Goal: Check status

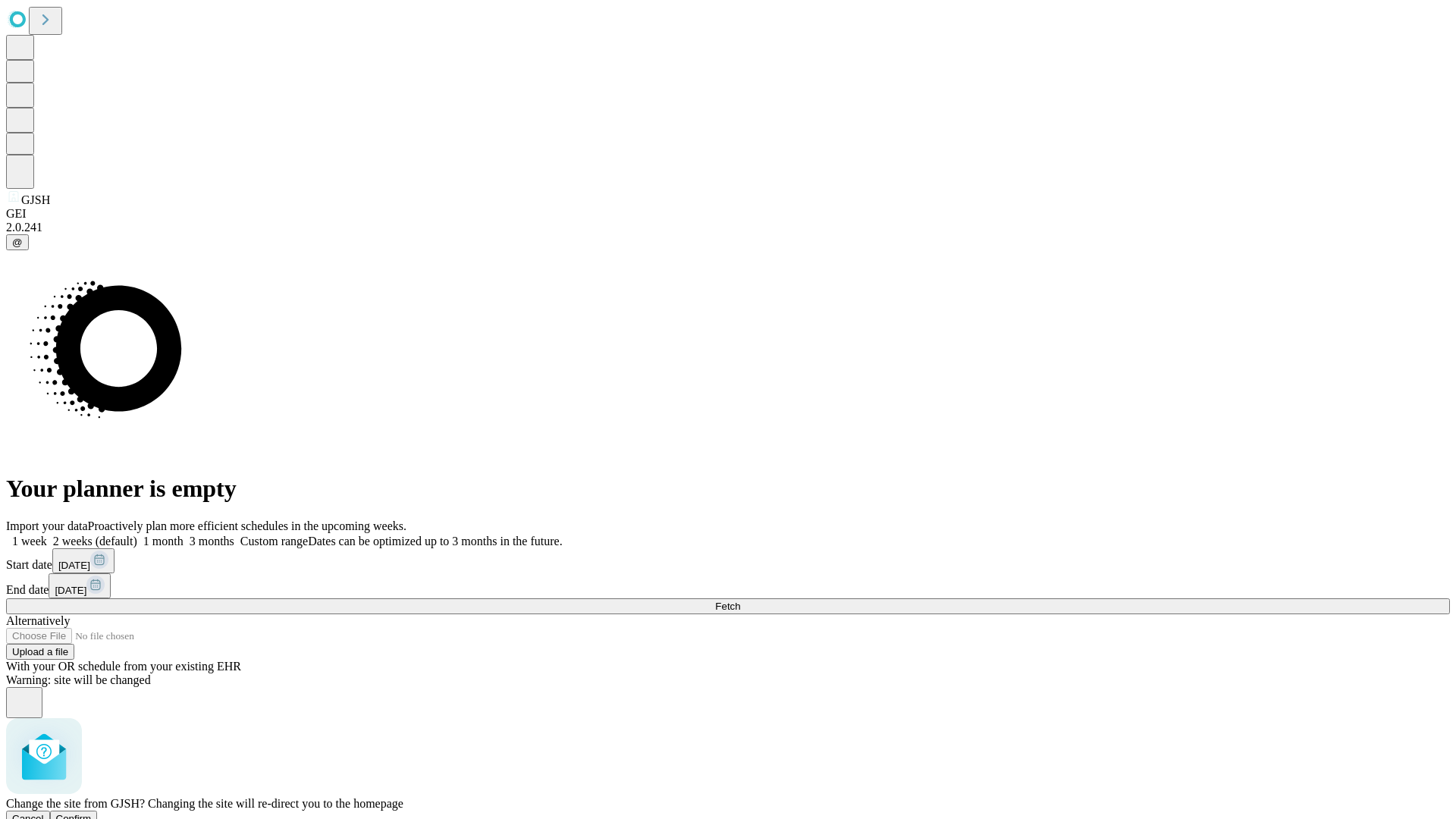
click at [92, 813] on span "Confirm" at bounding box center [74, 819] width 36 height 11
click at [183, 535] on label "1 month" at bounding box center [160, 541] width 46 height 13
click at [740, 601] on span "Fetch" at bounding box center [728, 606] width 25 height 11
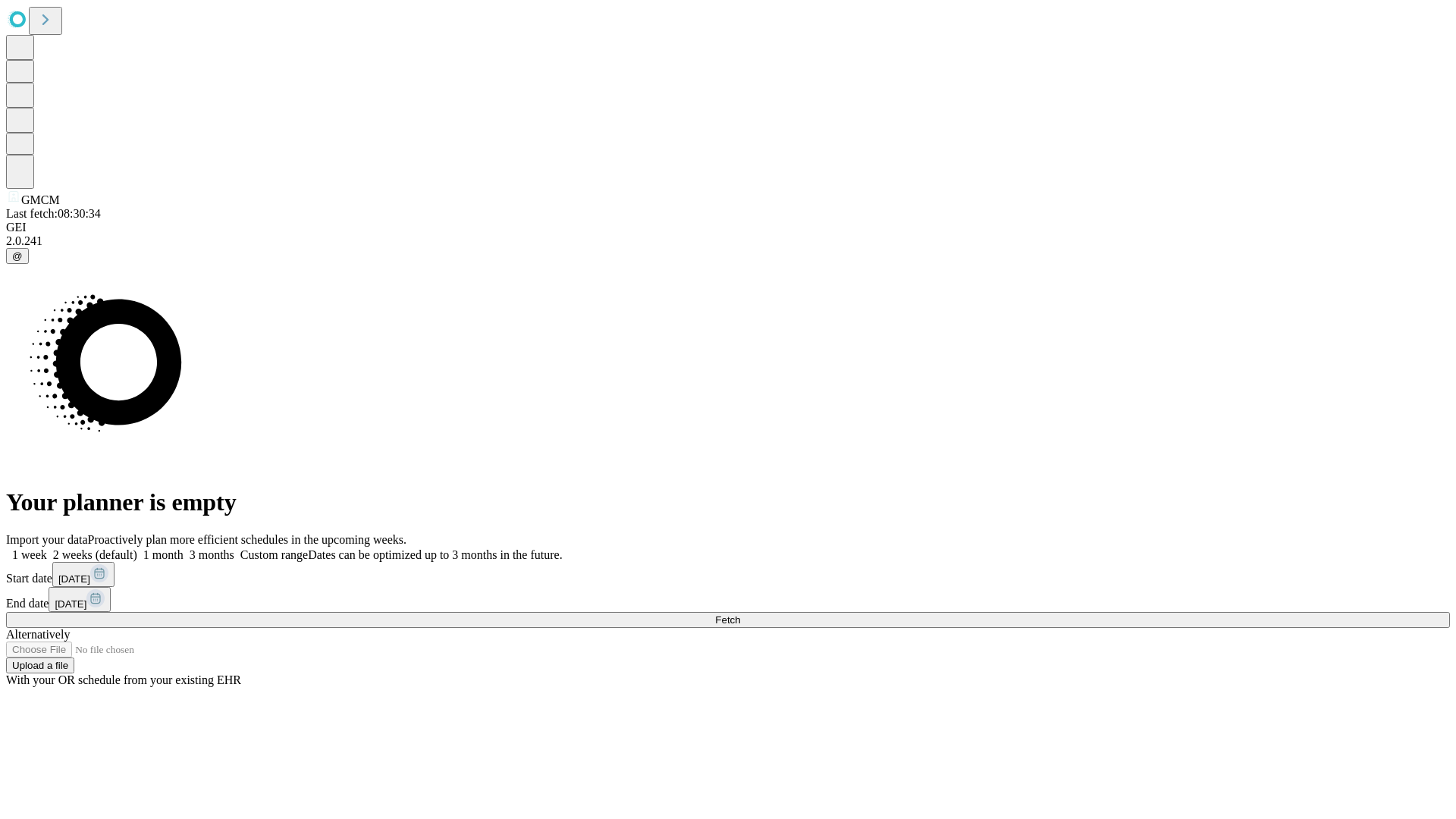
click at [183, 548] on label "1 month" at bounding box center [160, 554] width 46 height 13
click at [740, 615] on span "Fetch" at bounding box center [728, 620] width 25 height 11
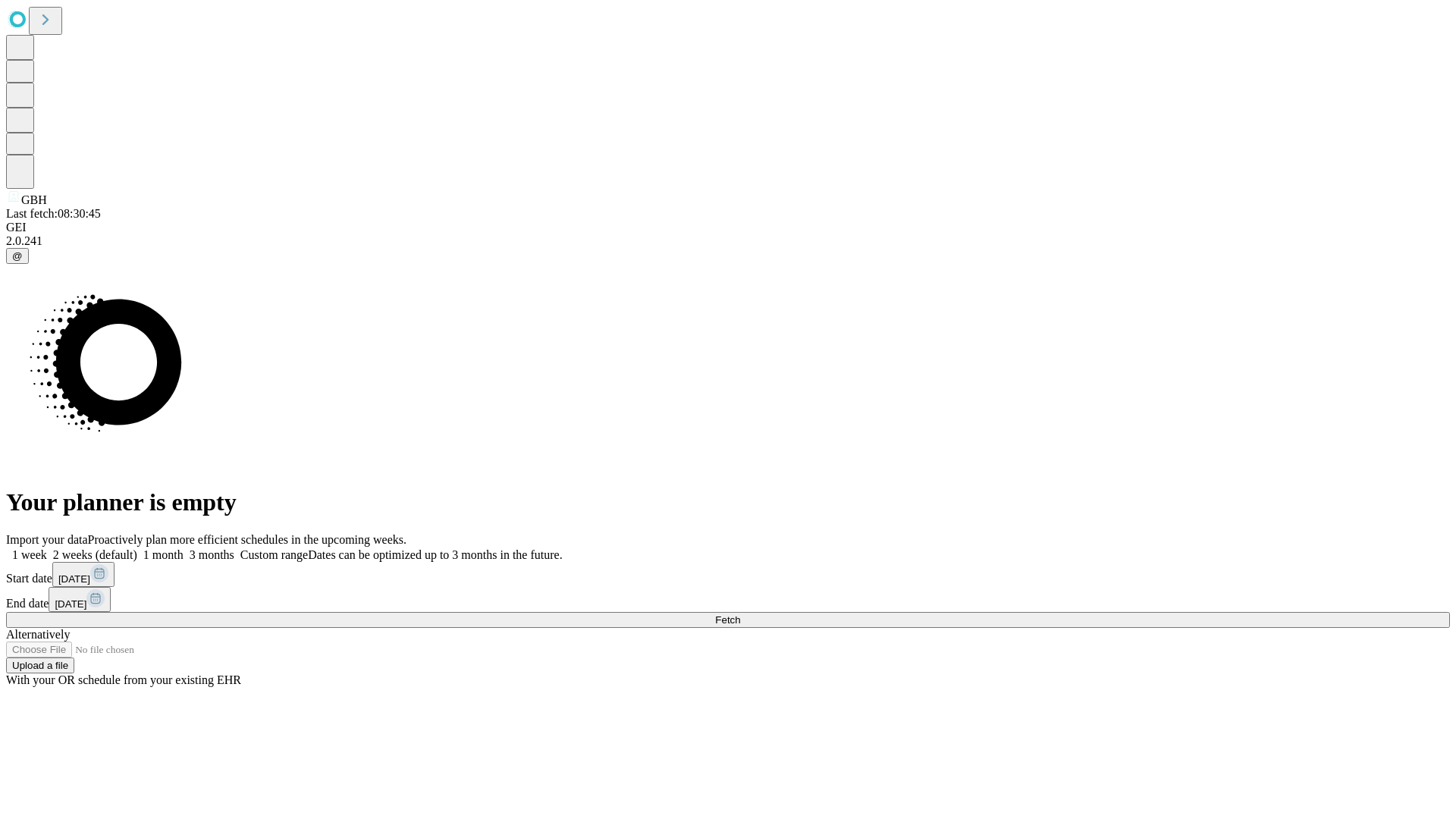
click at [183, 548] on label "1 month" at bounding box center [160, 554] width 46 height 13
click at [740, 615] on span "Fetch" at bounding box center [728, 620] width 25 height 11
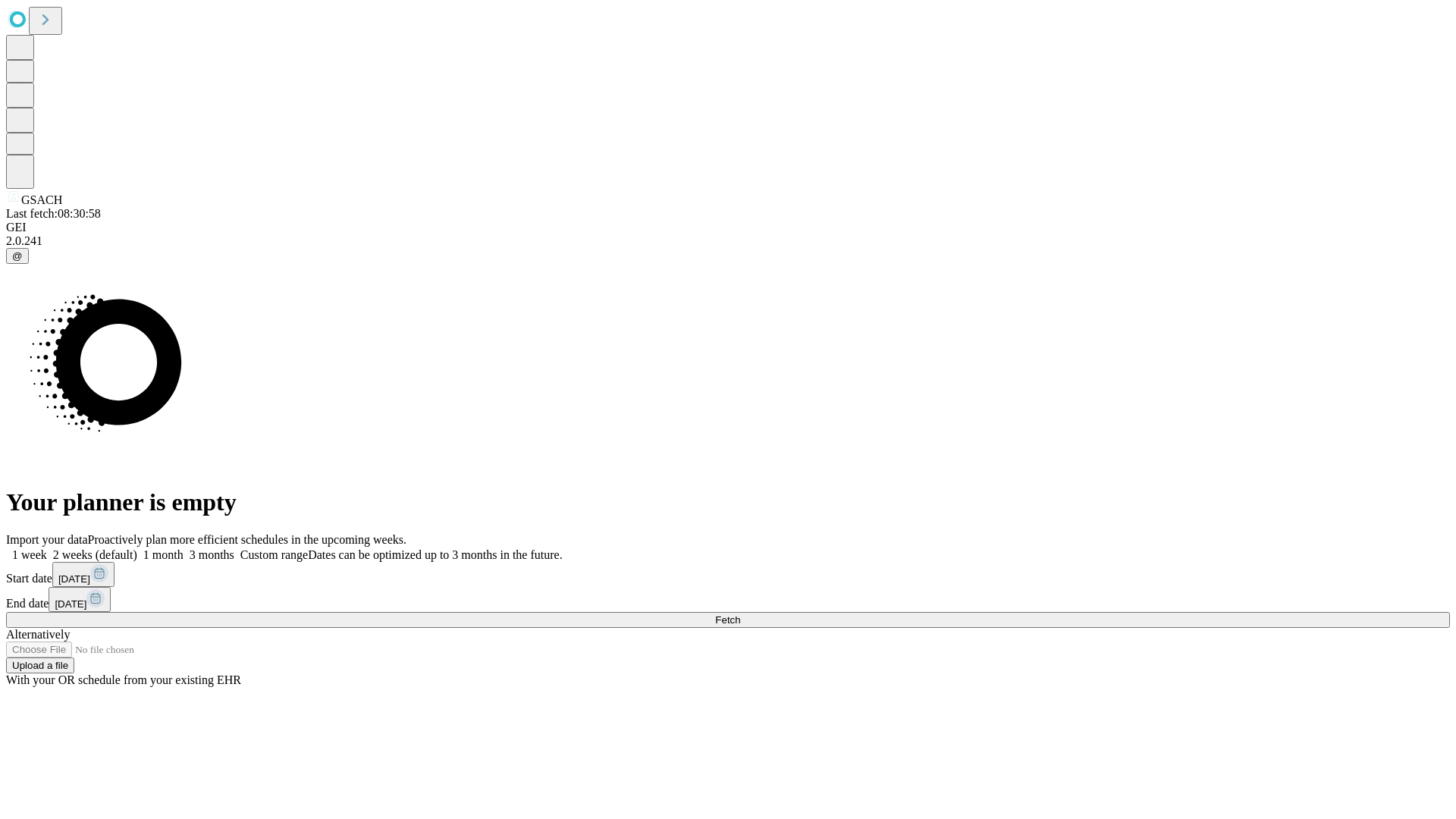
click at [183, 548] on label "1 month" at bounding box center [160, 554] width 46 height 13
click at [740, 615] on span "Fetch" at bounding box center [728, 620] width 25 height 11
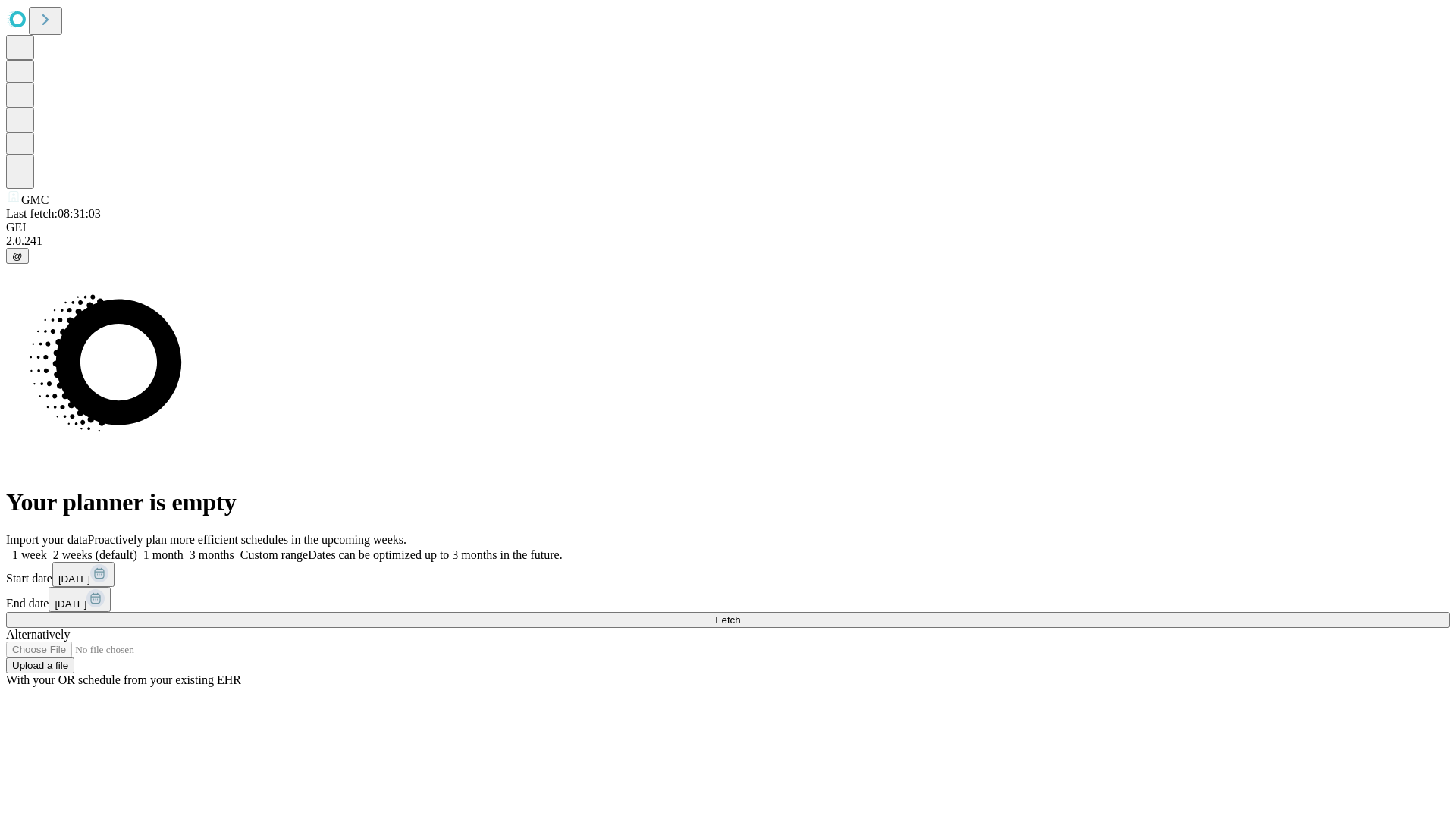
click at [183, 548] on label "1 month" at bounding box center [160, 554] width 46 height 13
click at [740, 615] on span "Fetch" at bounding box center [728, 620] width 25 height 11
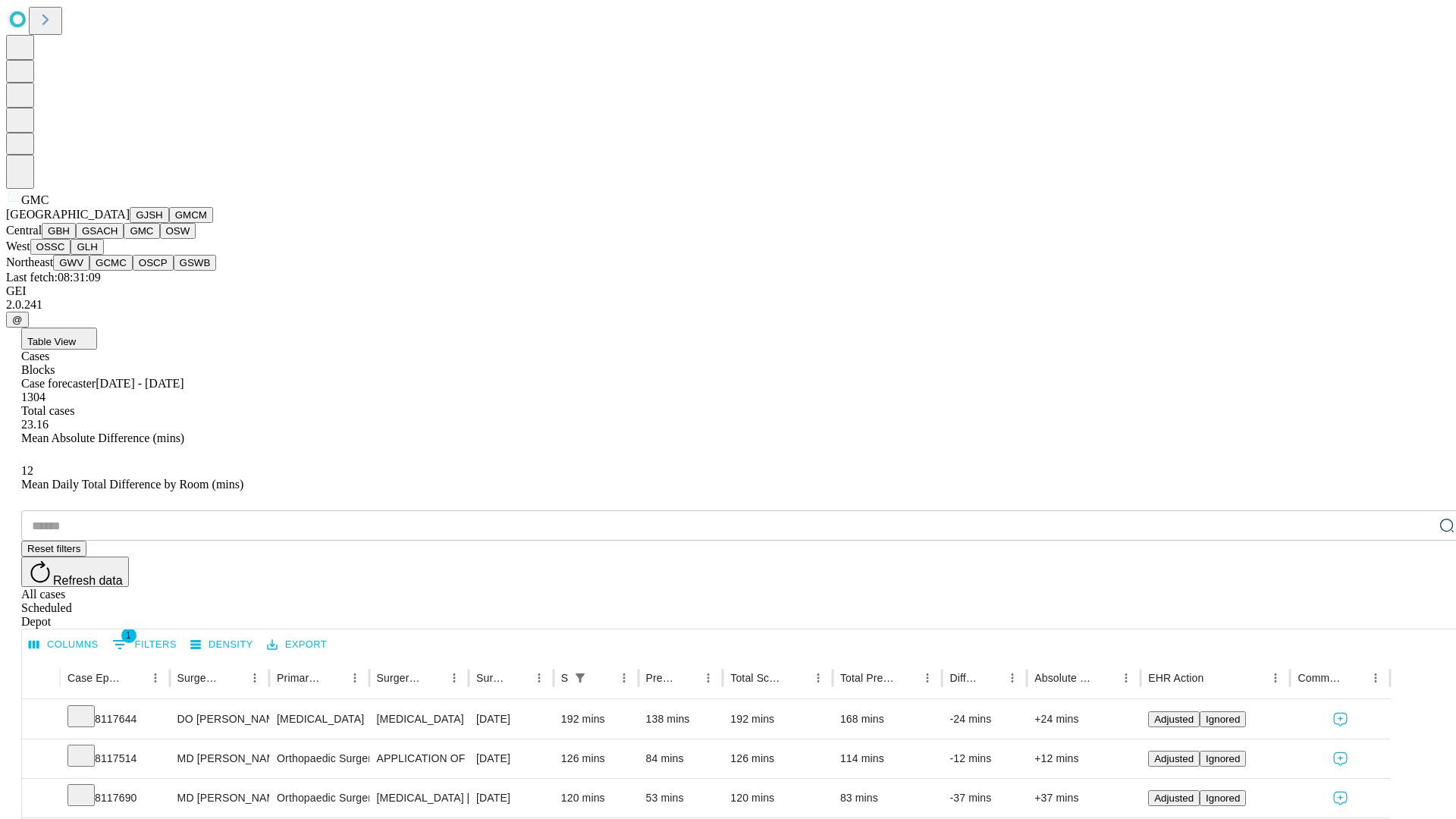
click at [160, 239] on button "OSW" at bounding box center [178, 231] width 37 height 16
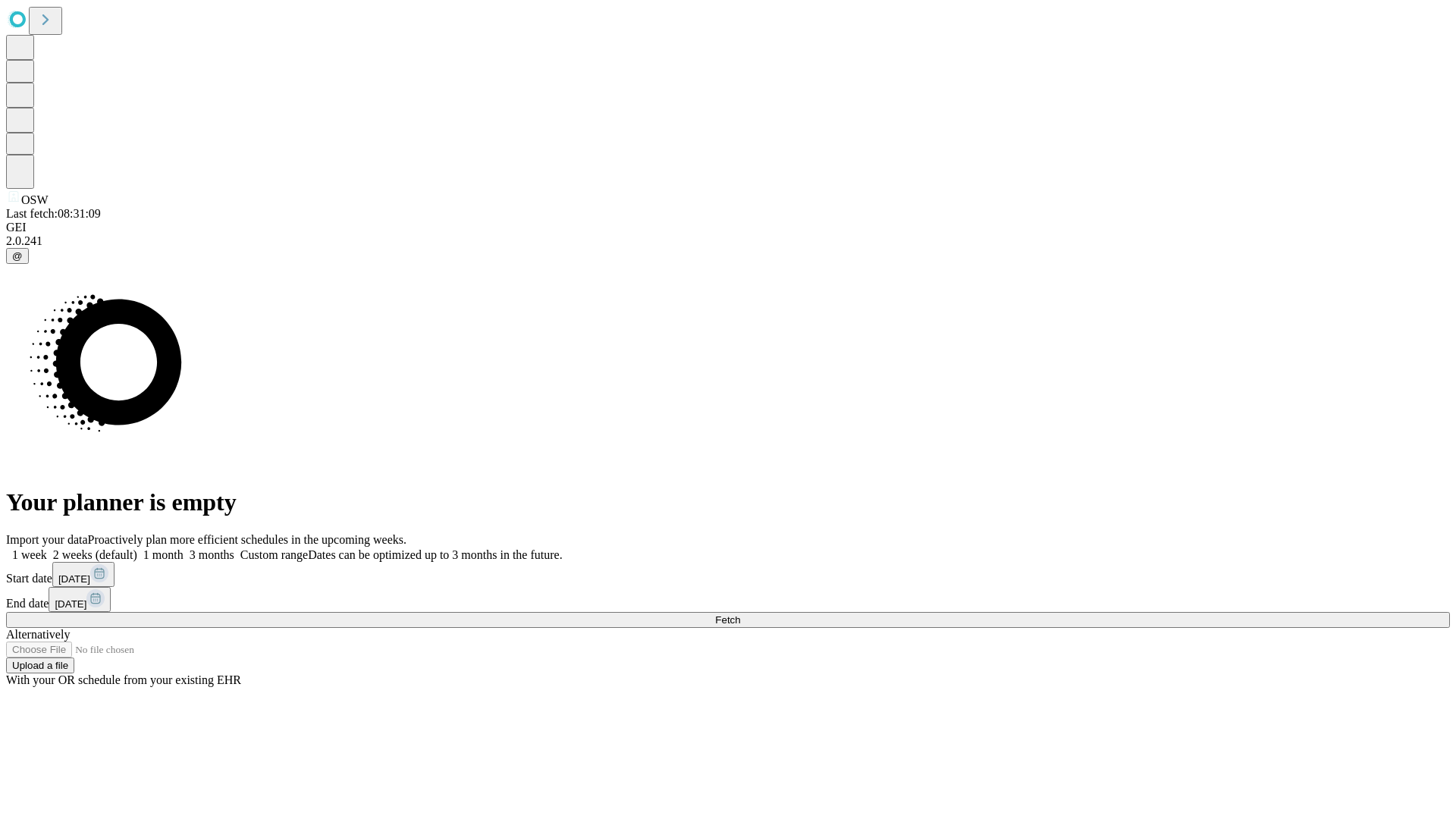
click at [183, 548] on label "1 month" at bounding box center [160, 554] width 46 height 13
click at [740, 615] on span "Fetch" at bounding box center [728, 620] width 25 height 11
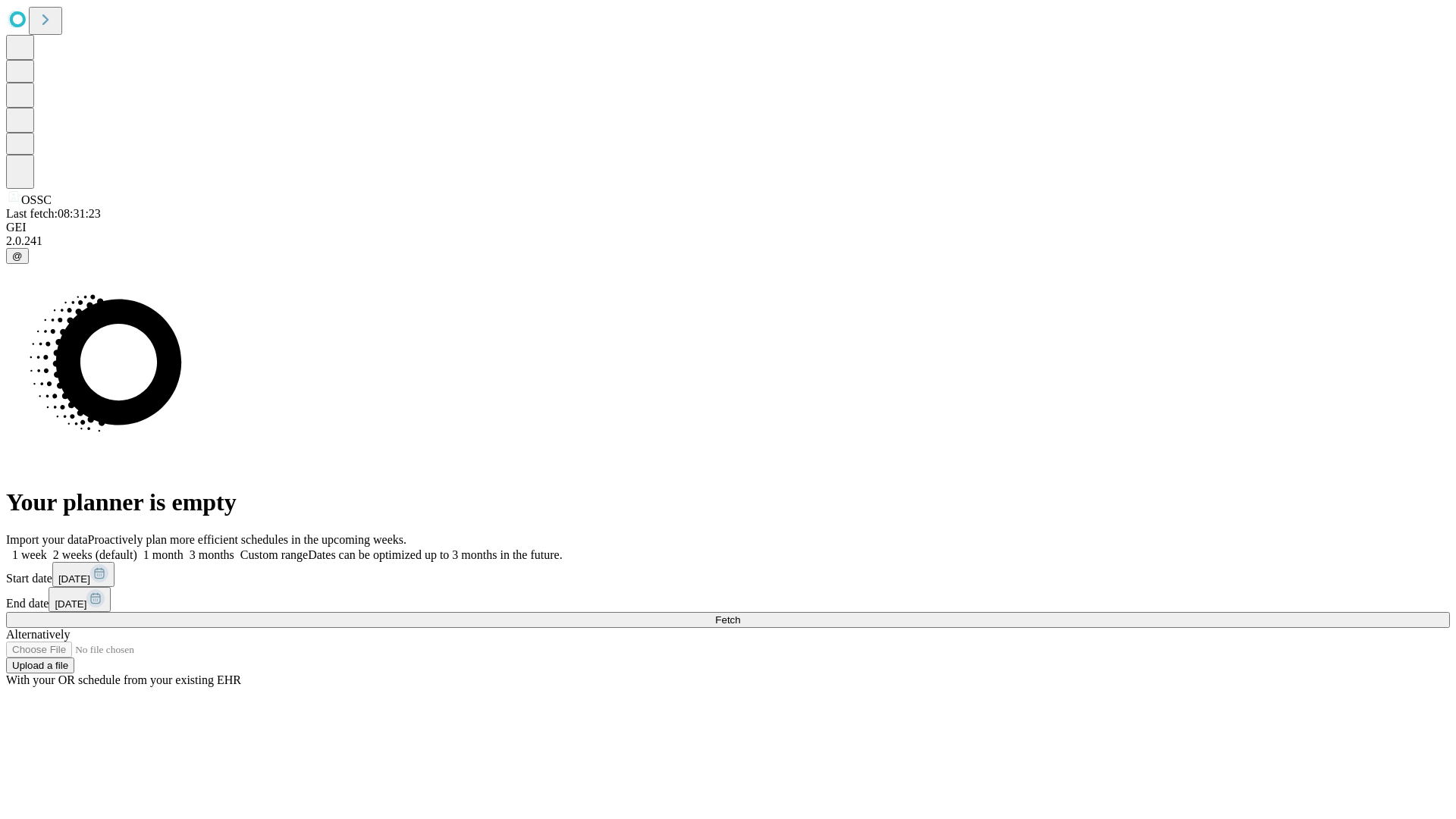
click at [740, 615] on span "Fetch" at bounding box center [728, 620] width 25 height 11
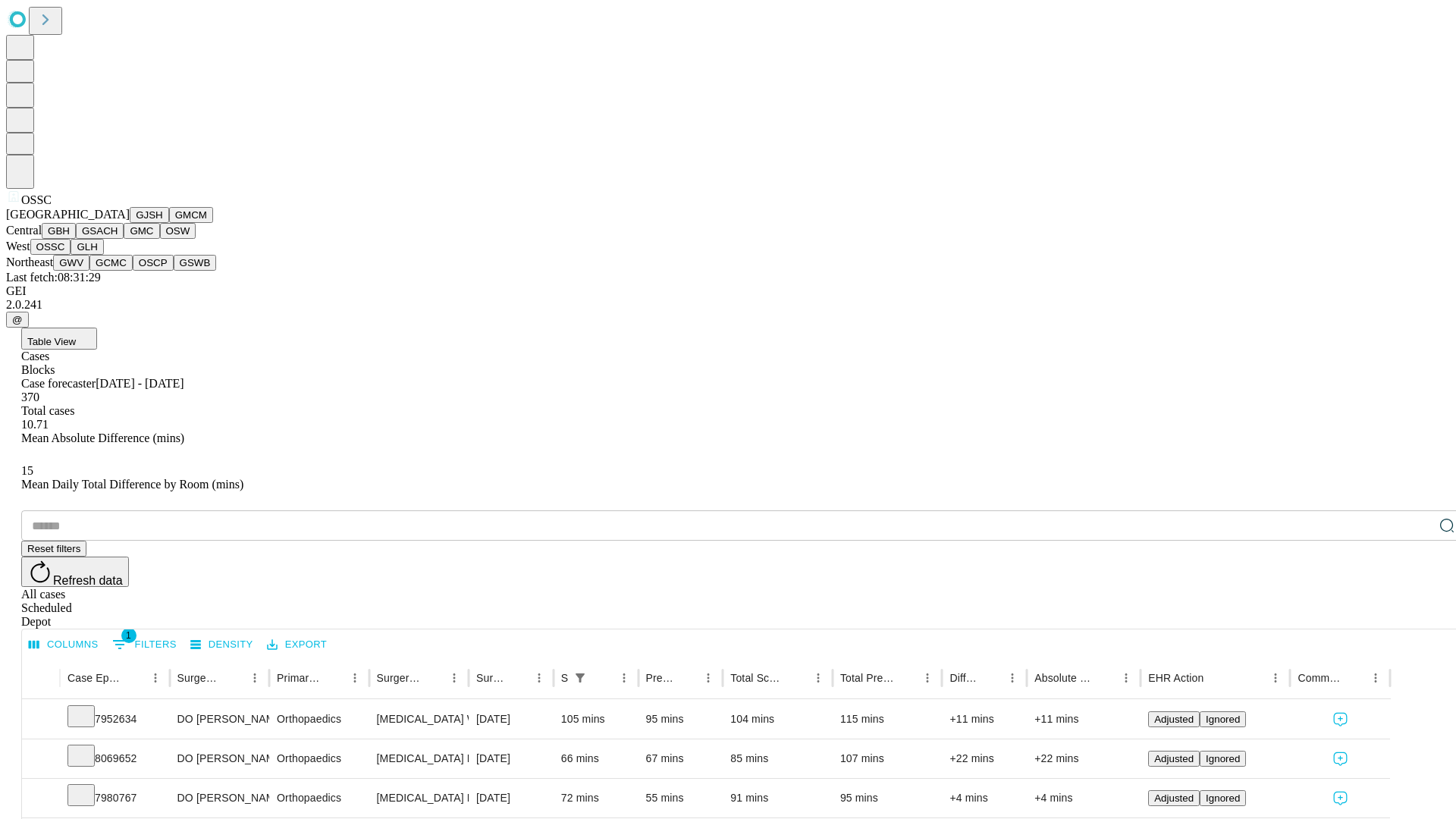
click at [103, 255] on button "GLH" at bounding box center [87, 247] width 33 height 16
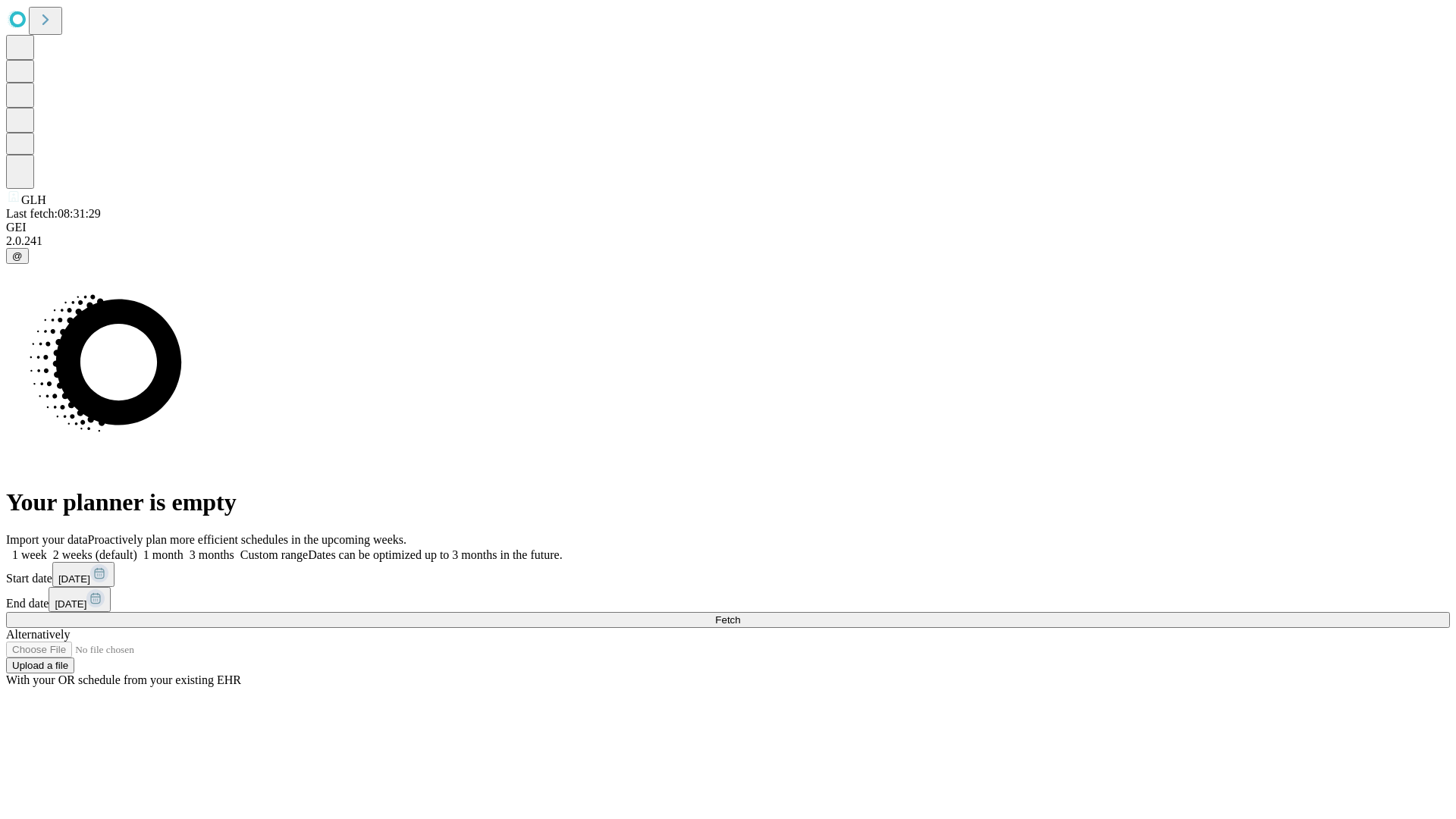
click at [740, 615] on span "Fetch" at bounding box center [728, 620] width 25 height 11
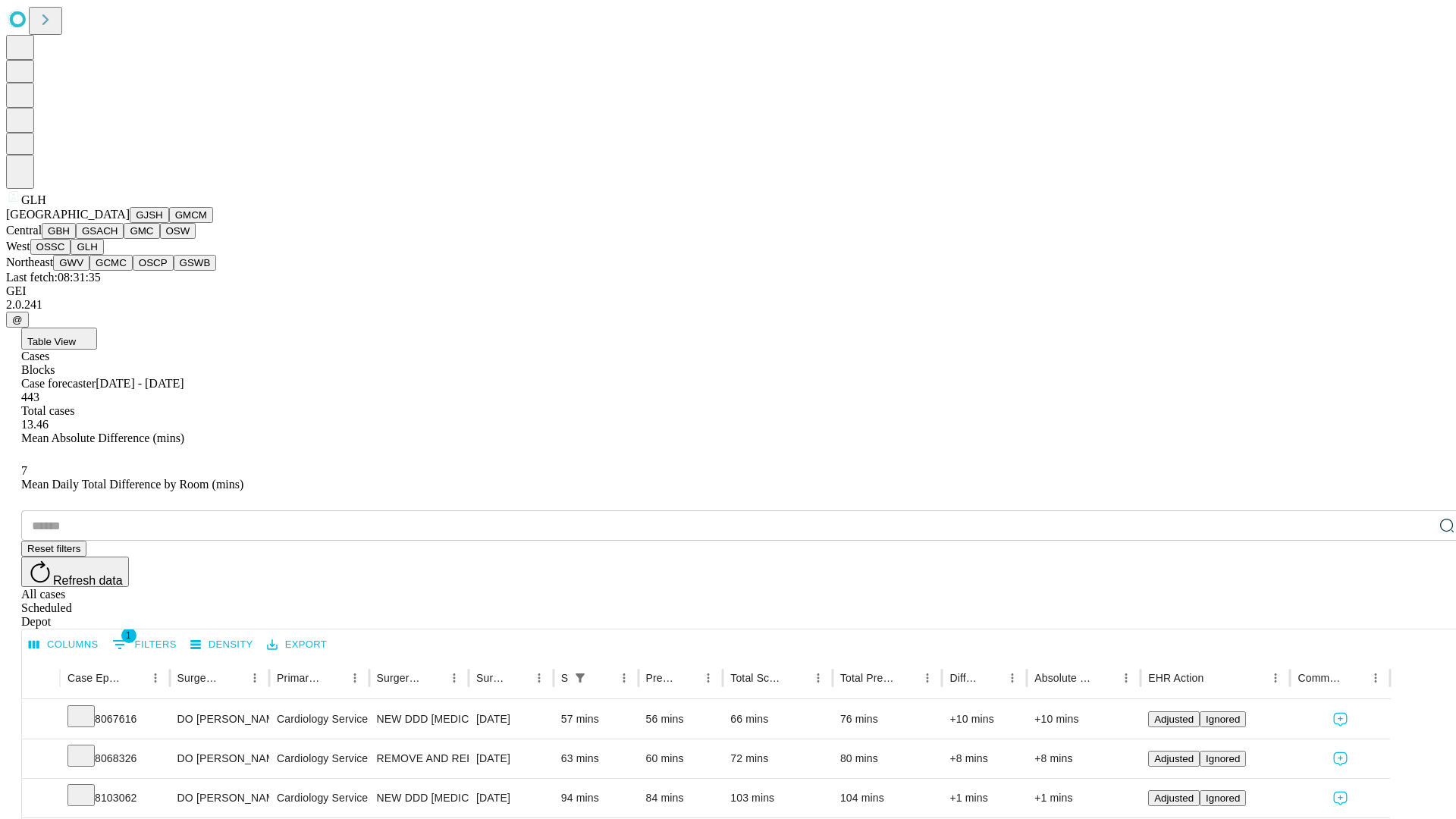
click at [90, 271] on button "GWV" at bounding box center [71, 263] width 37 height 16
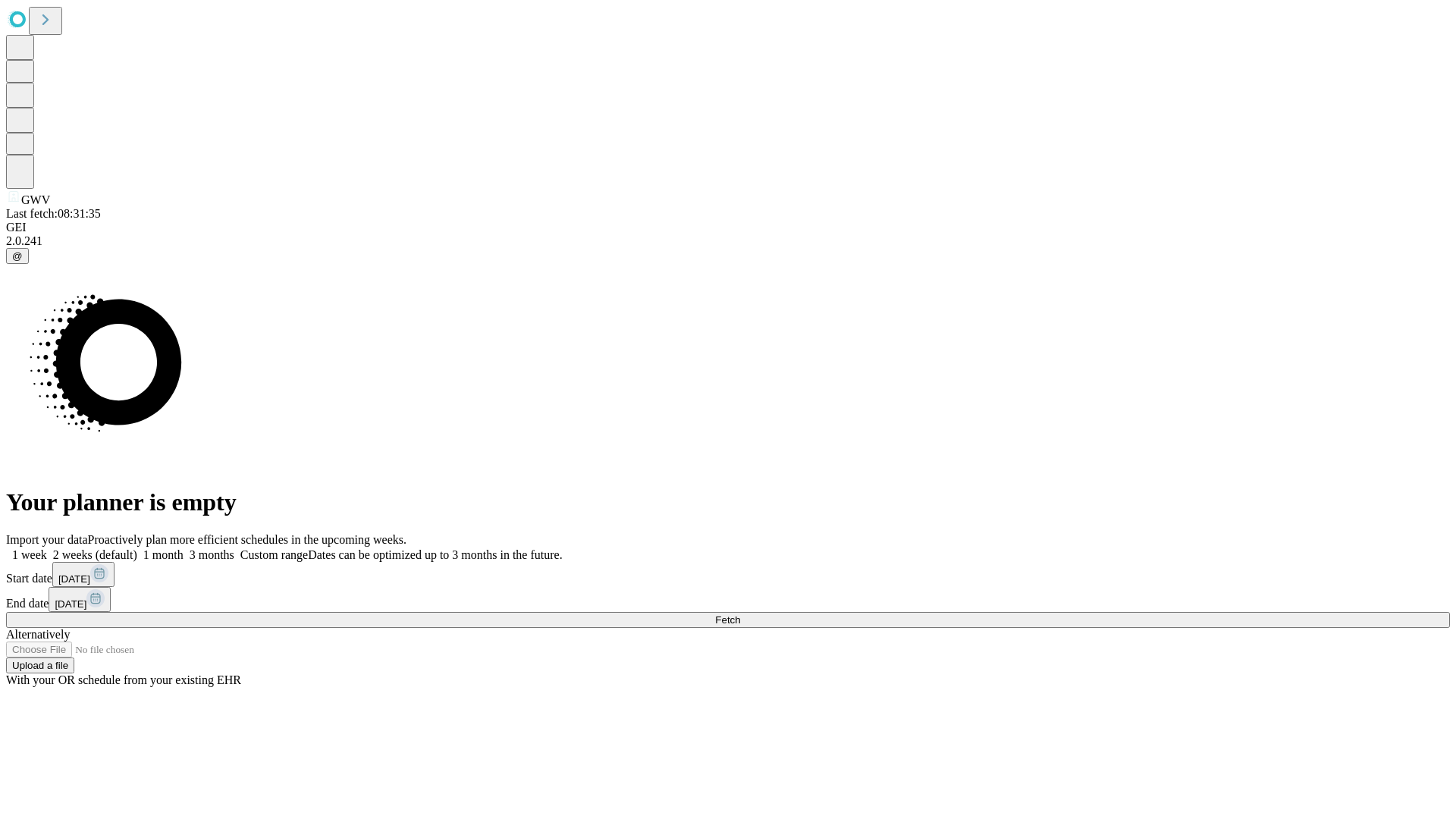
click at [183, 548] on label "1 month" at bounding box center [160, 554] width 46 height 13
click at [740, 615] on span "Fetch" at bounding box center [728, 620] width 25 height 11
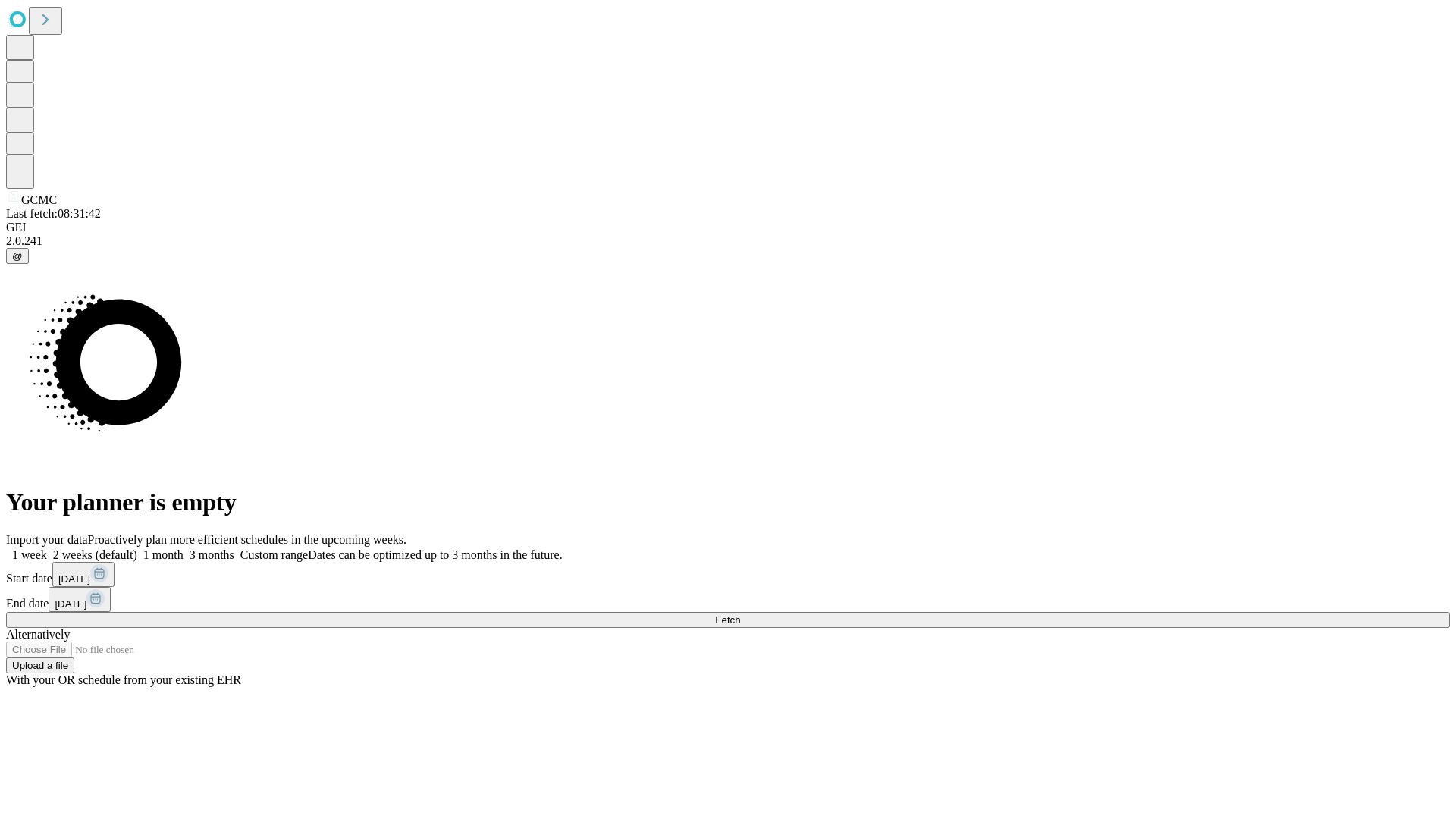
click at [740, 615] on span "Fetch" at bounding box center [728, 620] width 25 height 11
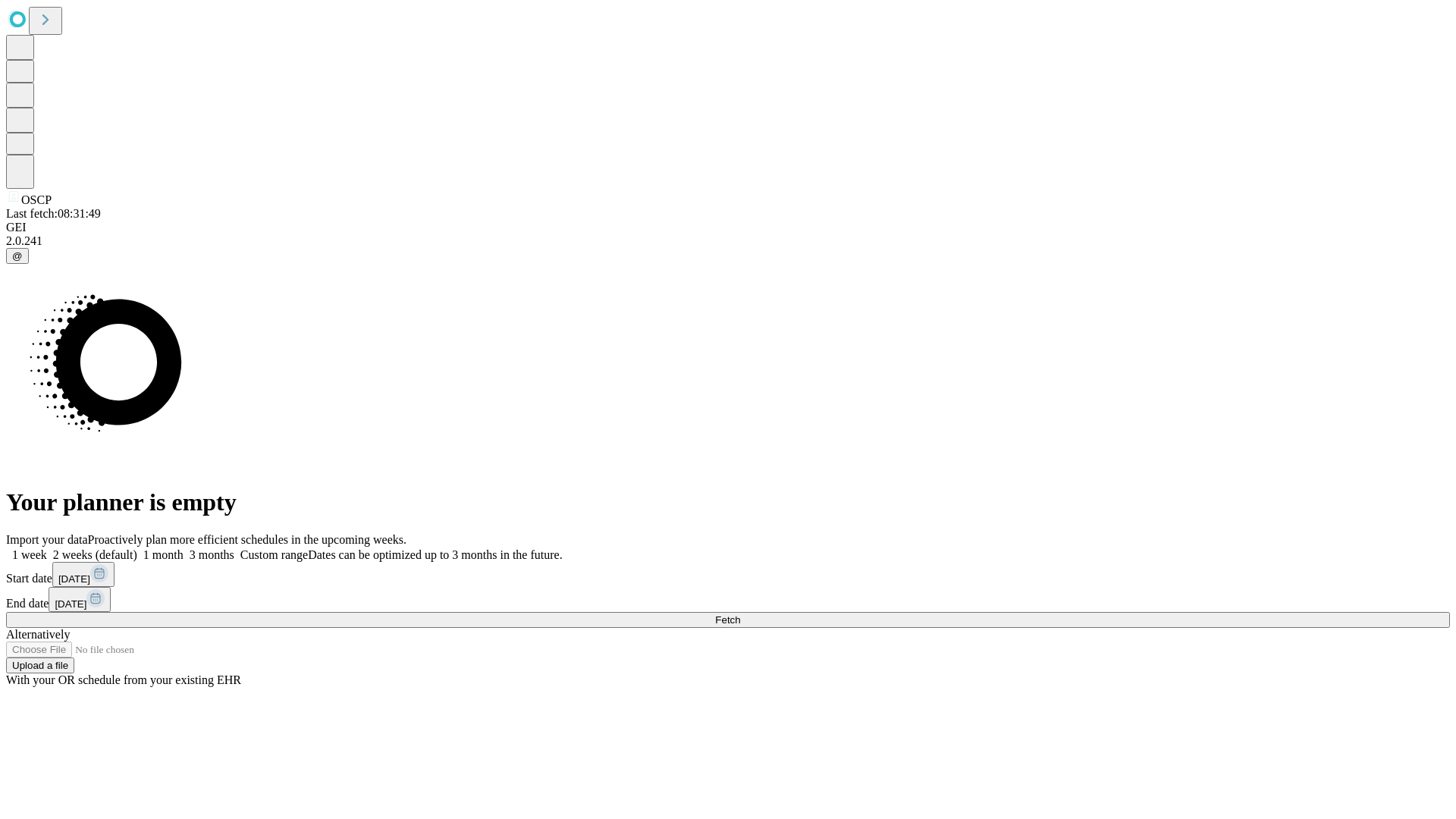
click at [740, 615] on span "Fetch" at bounding box center [728, 620] width 25 height 11
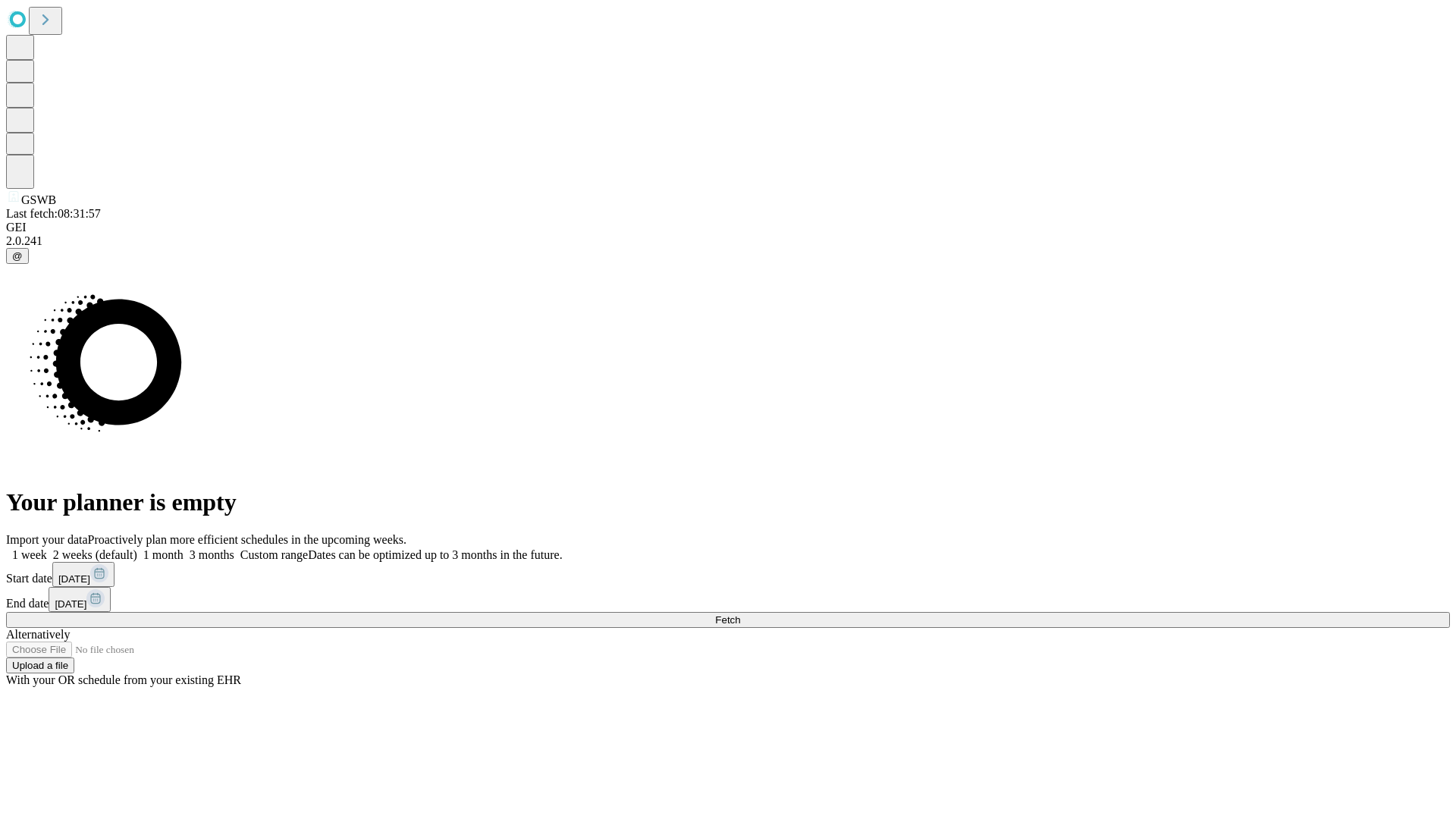
click at [183, 548] on label "1 month" at bounding box center [160, 554] width 46 height 13
click at [740, 615] on span "Fetch" at bounding box center [728, 620] width 25 height 11
